Goal: Task Accomplishment & Management: Manage account settings

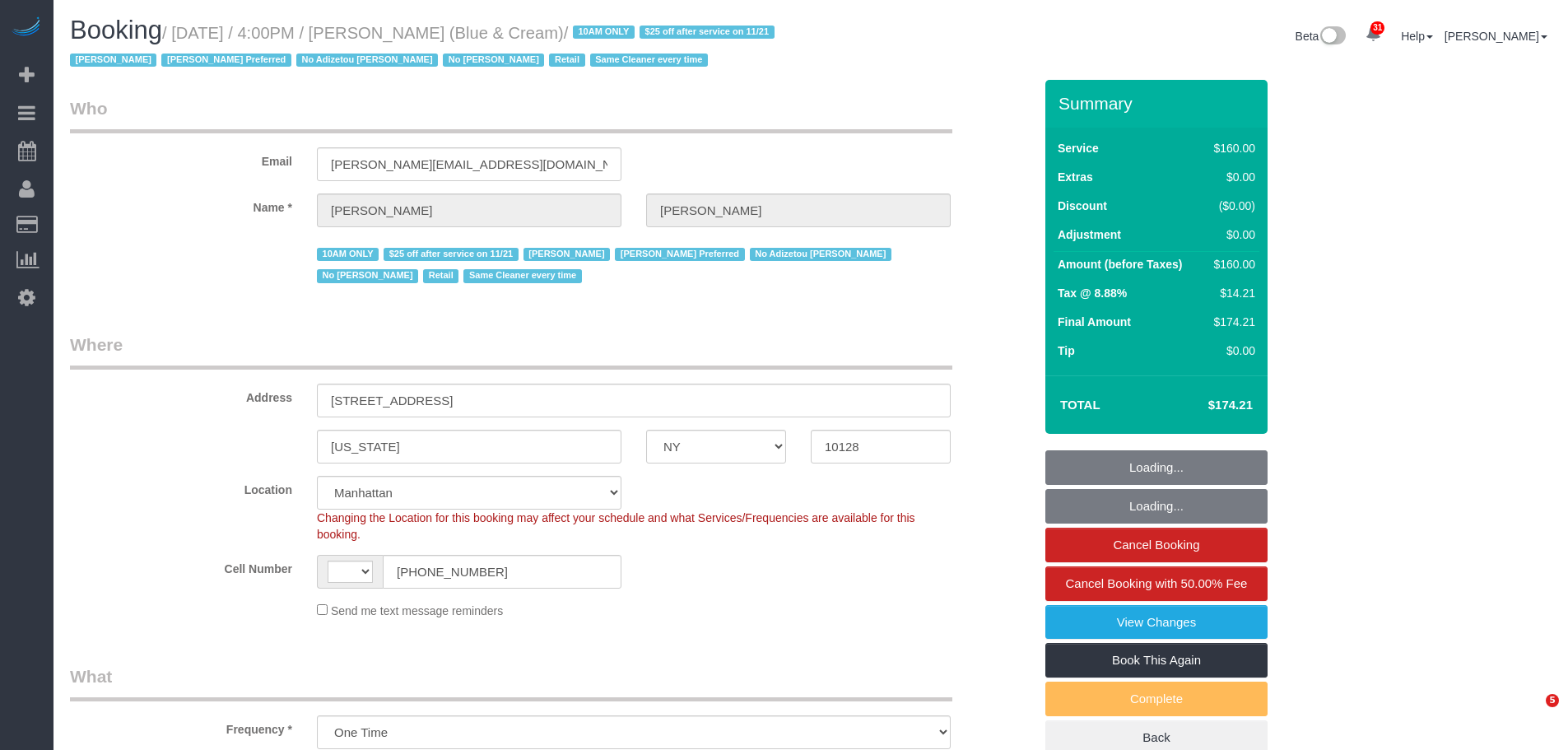
select select "NY"
select select "number:89"
select select "number:90"
select select "number:15"
select select "number:5"
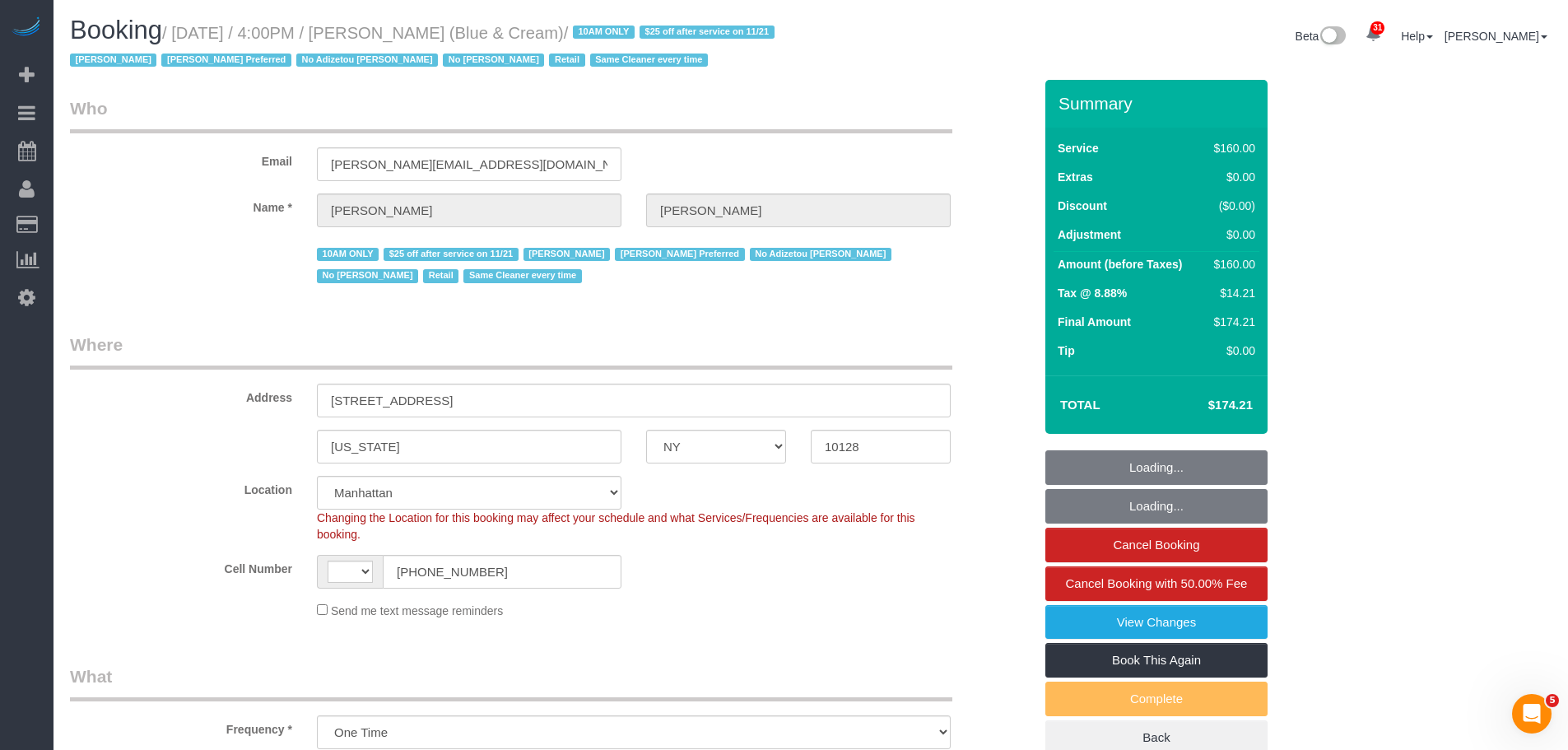
select select "string:[GEOGRAPHIC_DATA]"
select select "string:stripe-pm_1RrPad4VGloSiKo7K45zcC9I"
select select "object:998"
select select "spot1"
click at [856, 138] on div "Email jeff@blueandcream.com" at bounding box center [551, 139] width 988 height 85
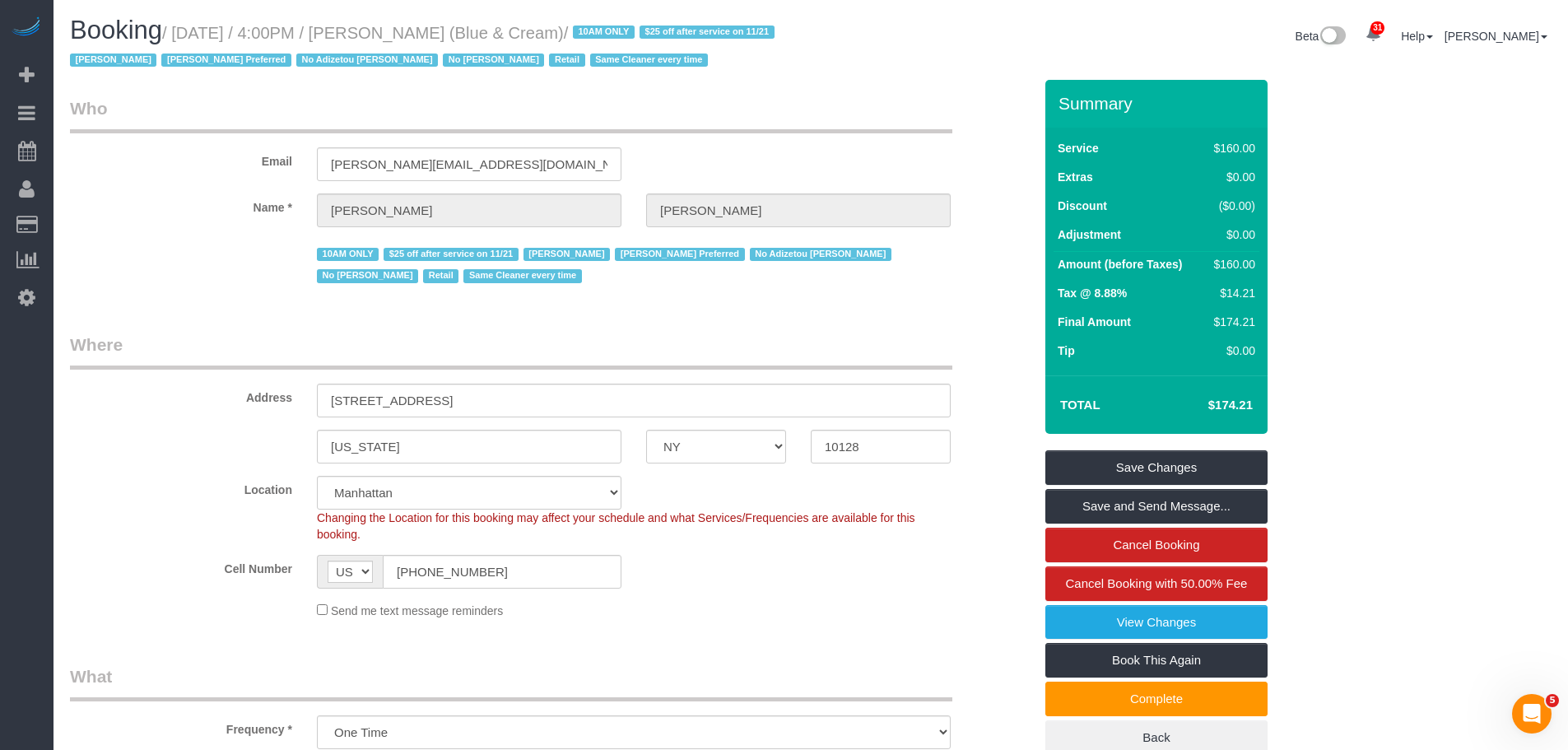
click at [944, 139] on div "Email jeff@blueandcream.com" at bounding box center [551, 139] width 988 height 85
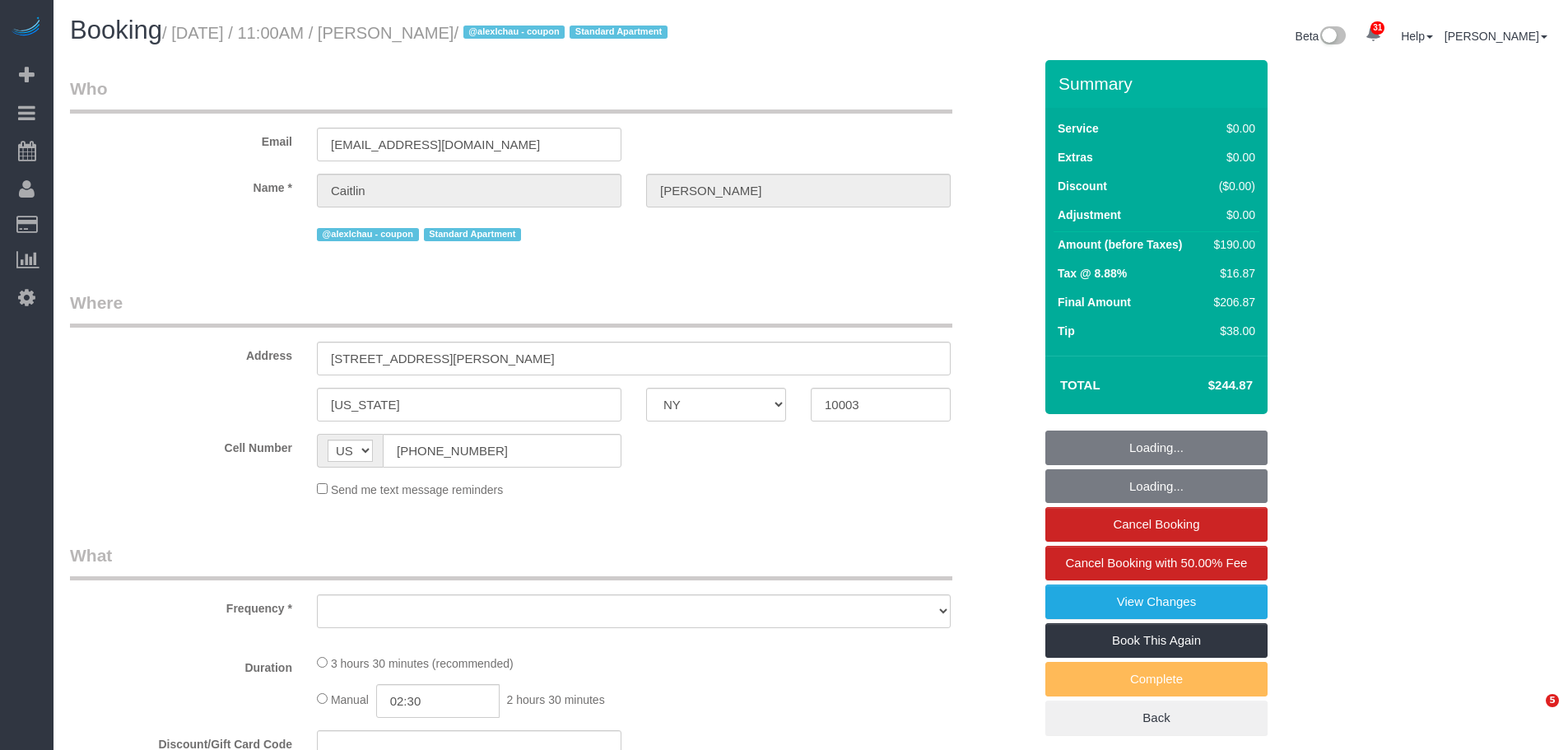
select select "NY"
select select "object:819"
select select "spot1"
select select "number:58"
select select "number:72"
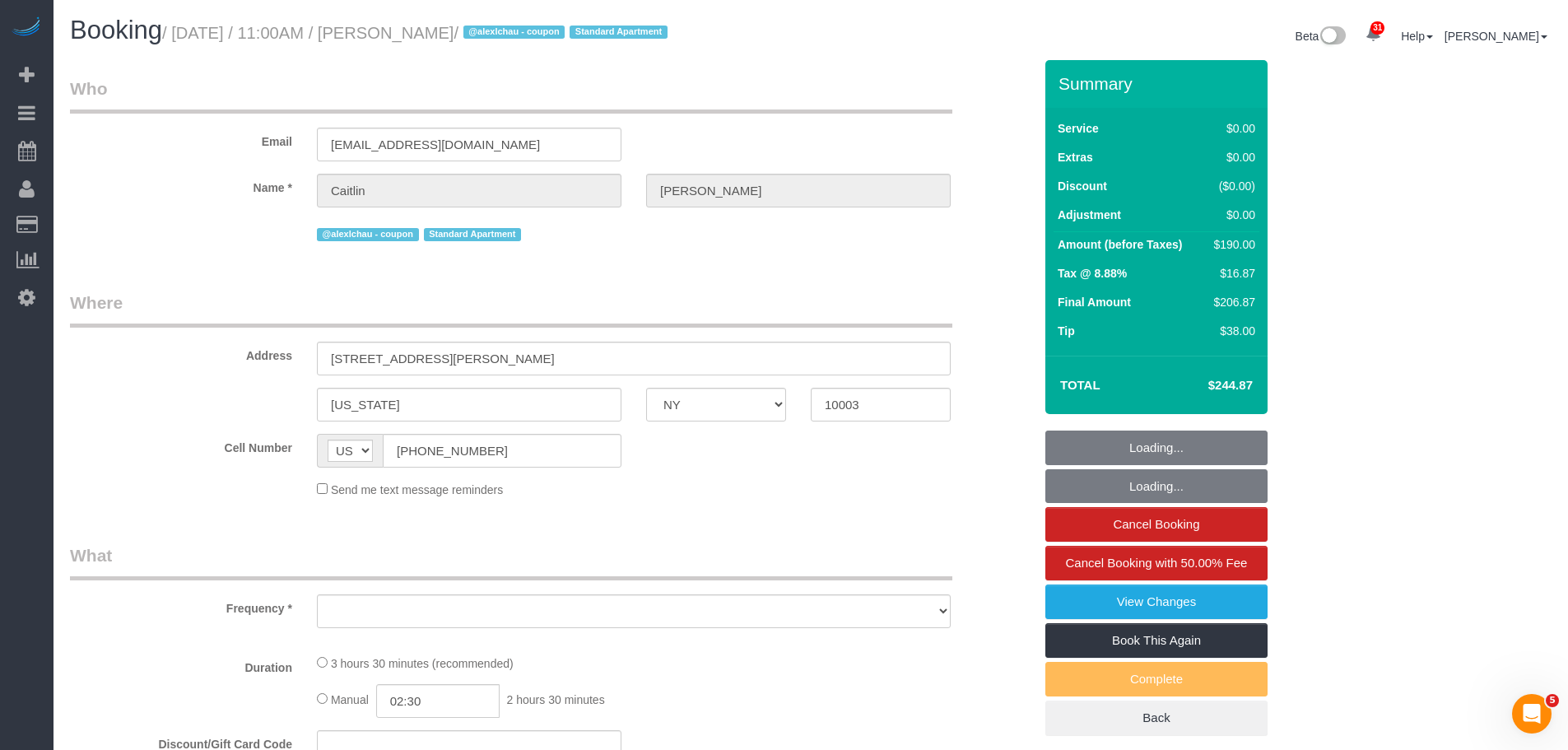
select select "number:15"
select select "number:5"
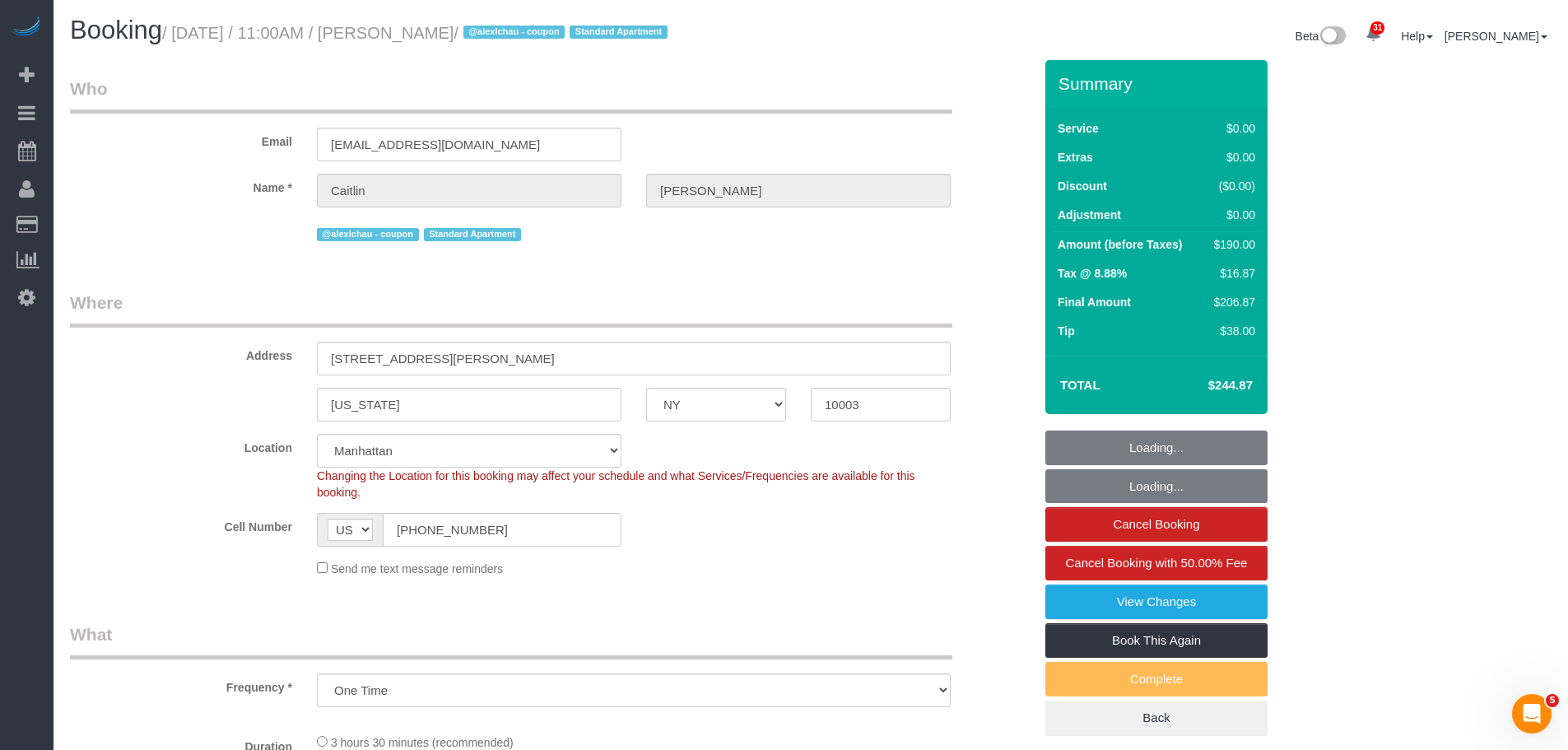
select select "object:1457"
select select "string:stripe-pm_1SDc9W4VGloSiKo7EIirBUDc"
select select "1"
select select "2"
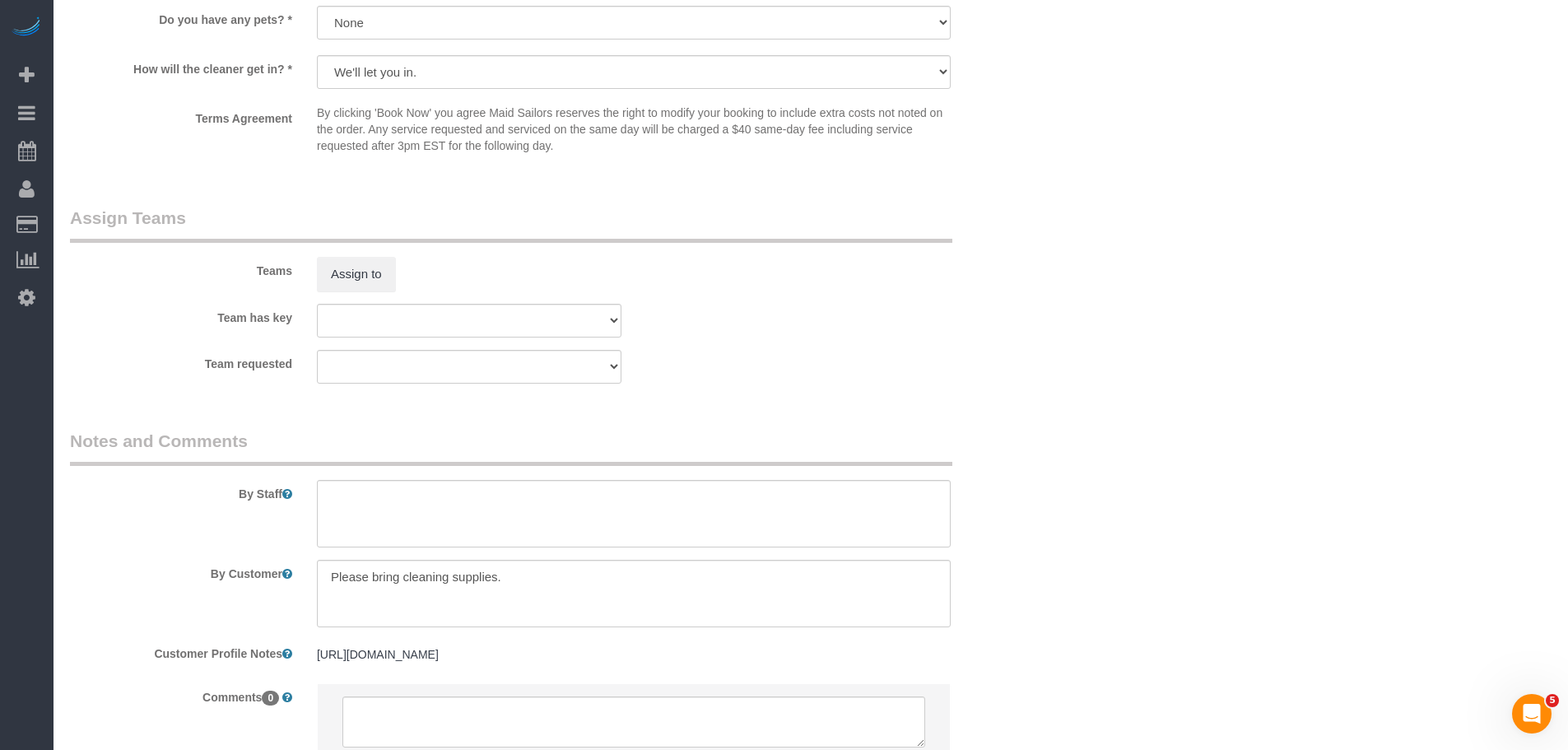
scroll to position [1728, 0]
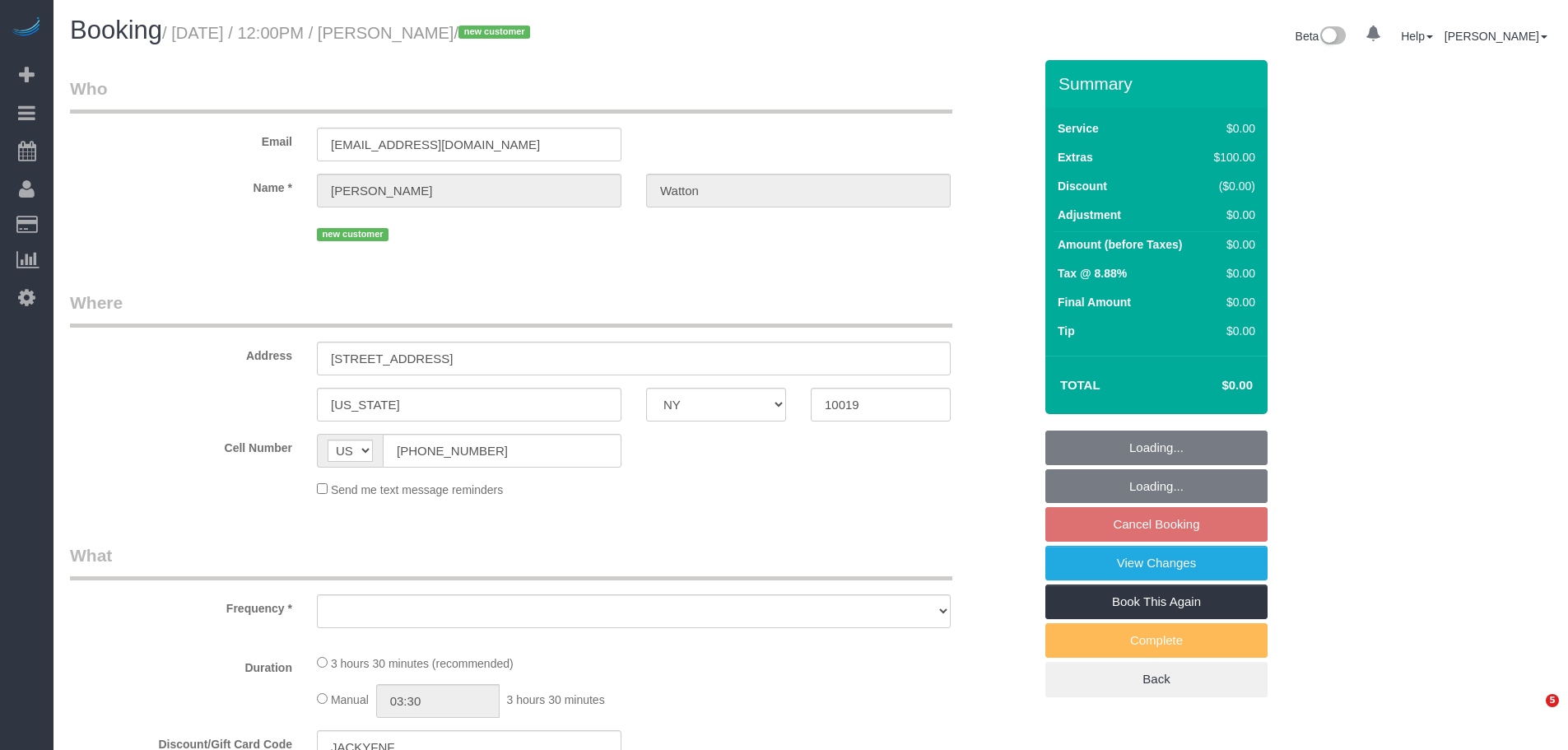
select select "NY"
select select "string:stripe-pm_1SDVGz4VGloSiKo7QmIrqviQ"
select select "1"
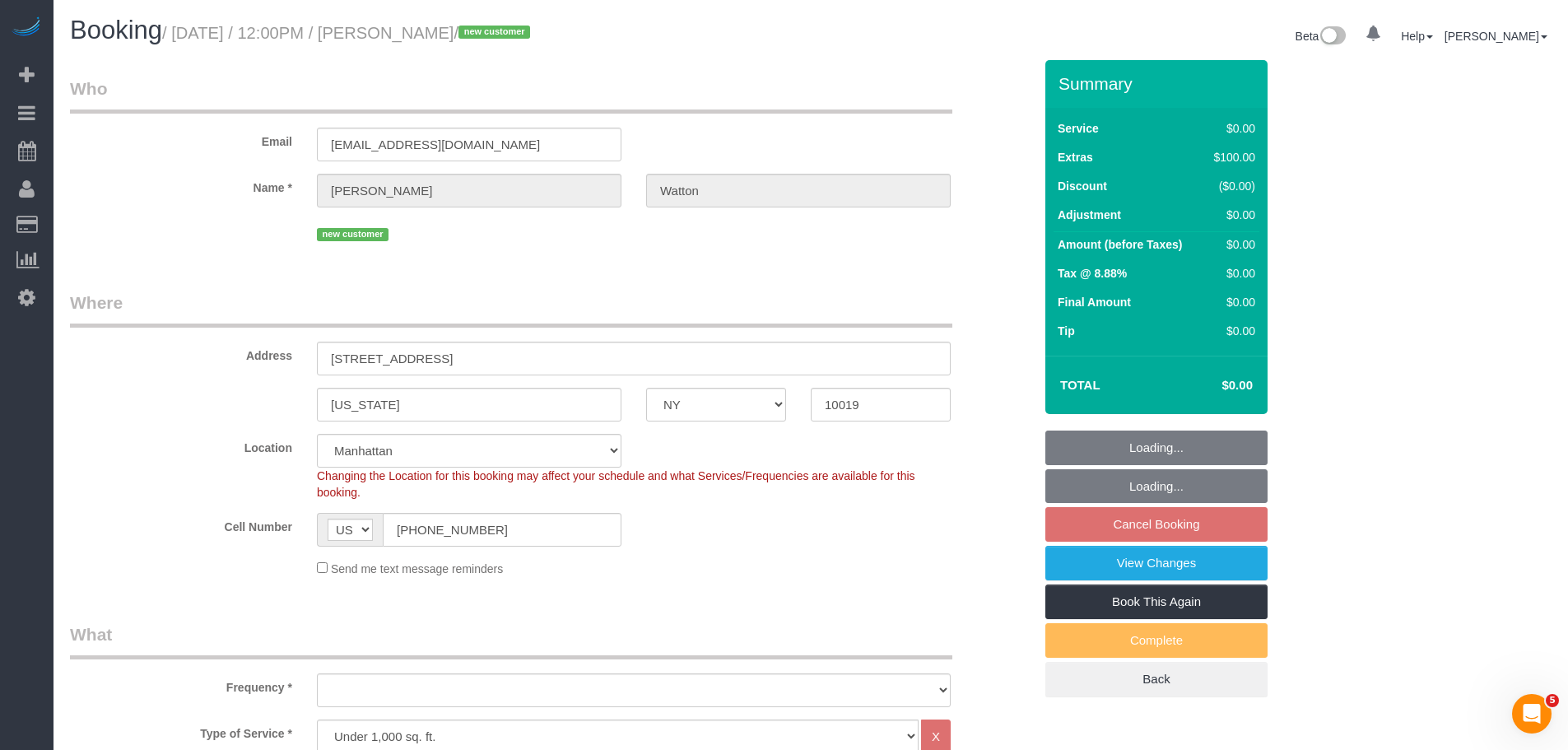
select select "object:839"
select select "number:58"
select select "number:76"
select select "number:14"
select select "number:5"
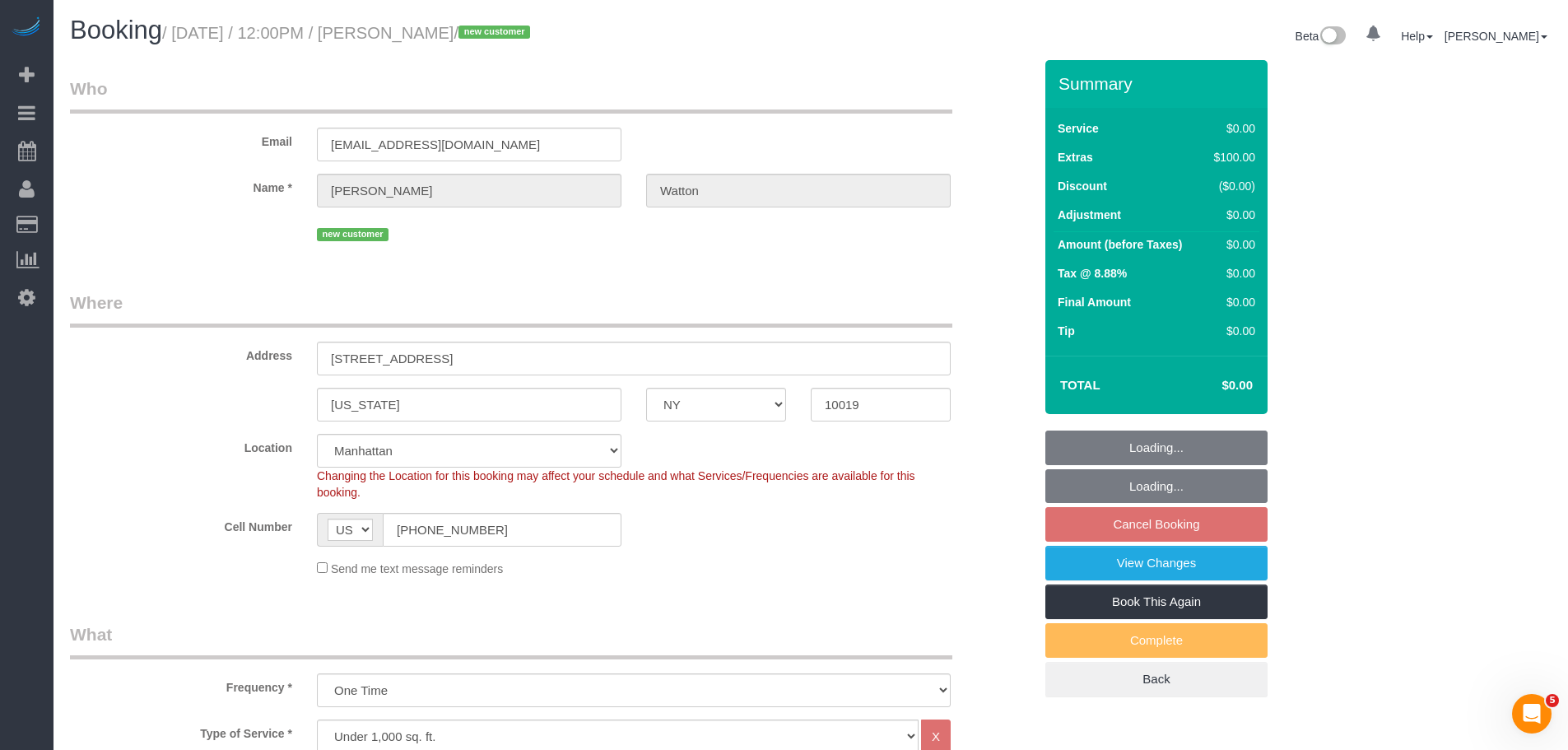
select select "1"
select select "object:1485"
select select "spot5"
